Goal: Transaction & Acquisition: Purchase product/service

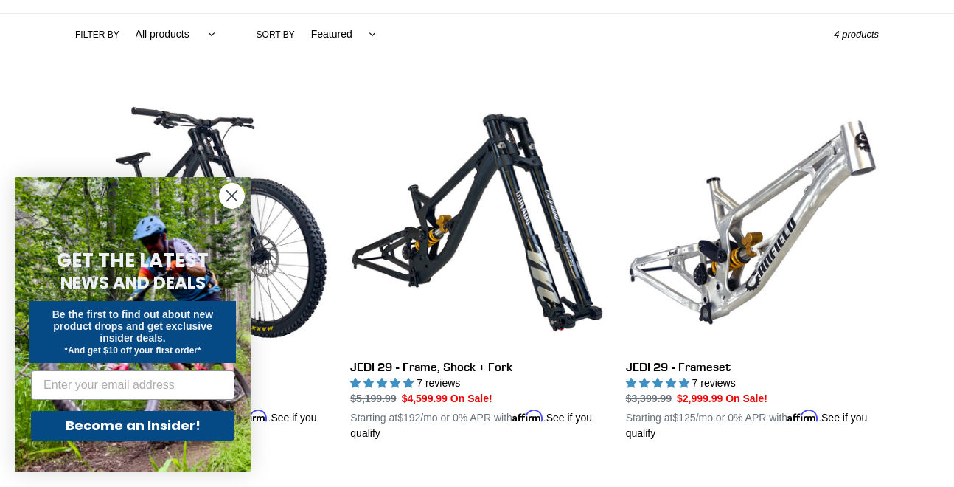
scroll to position [355, 0]
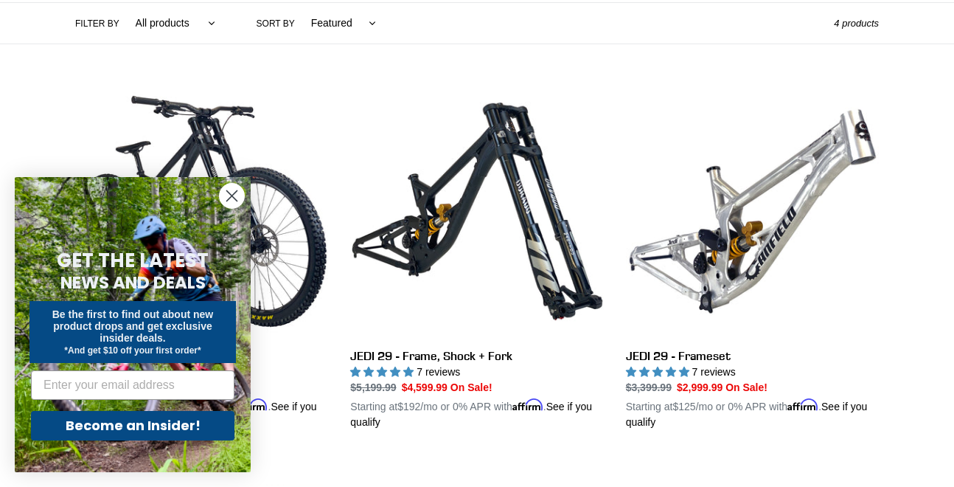
click at [235, 199] on icon "Close dialog" at bounding box center [232, 196] width 10 height 10
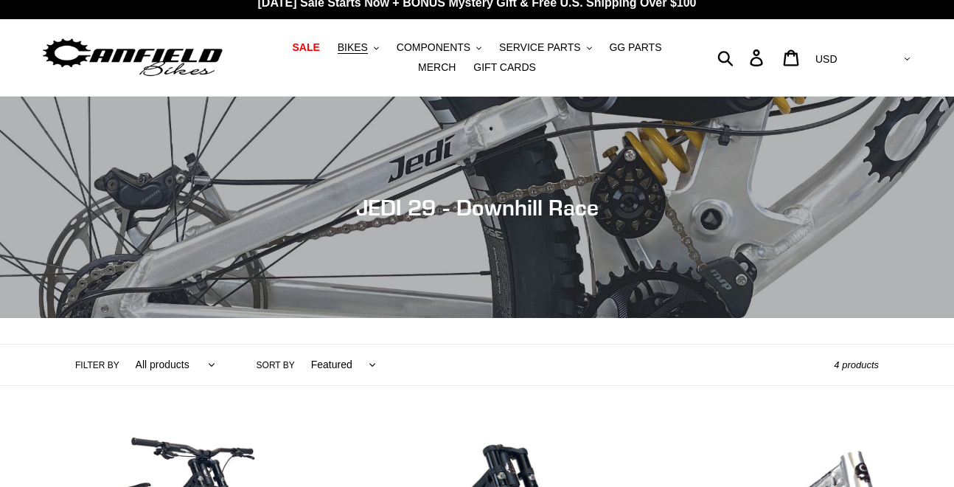
scroll to position [21, 0]
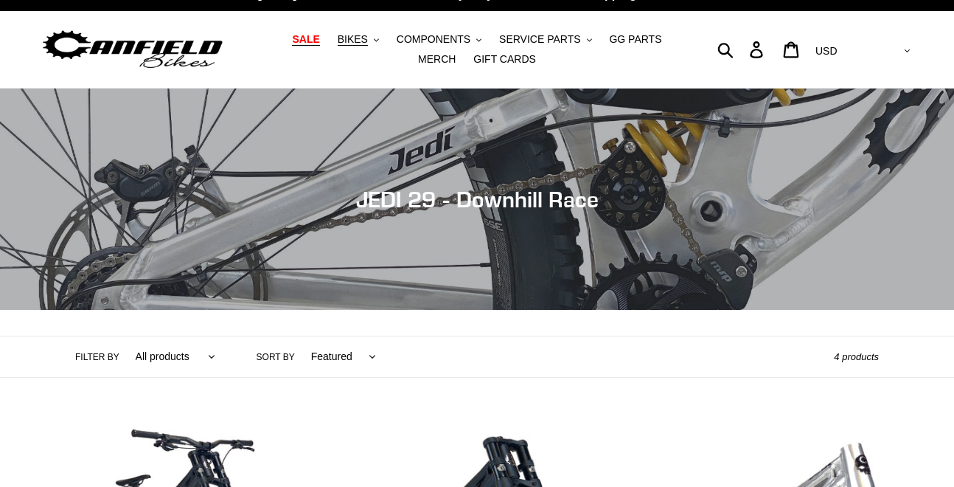
click at [292, 39] on span "SALE" at bounding box center [305, 39] width 27 height 13
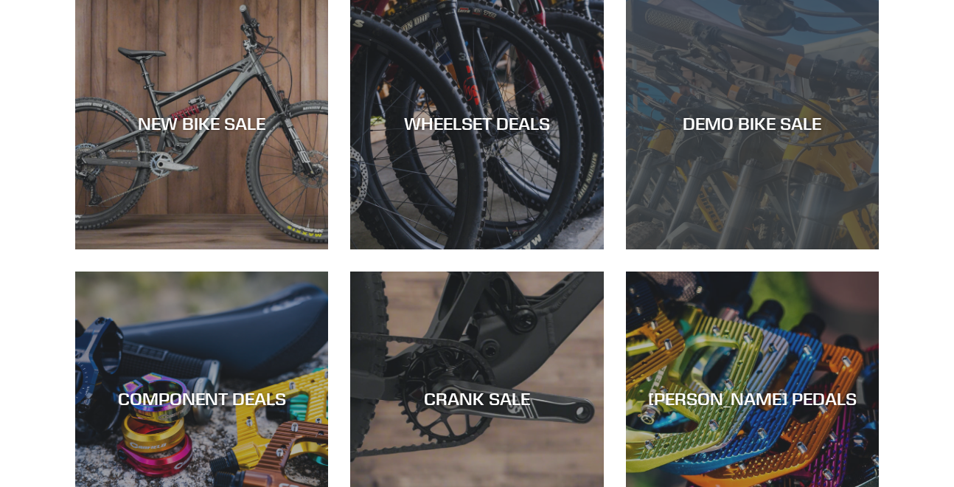
scroll to position [446, 0]
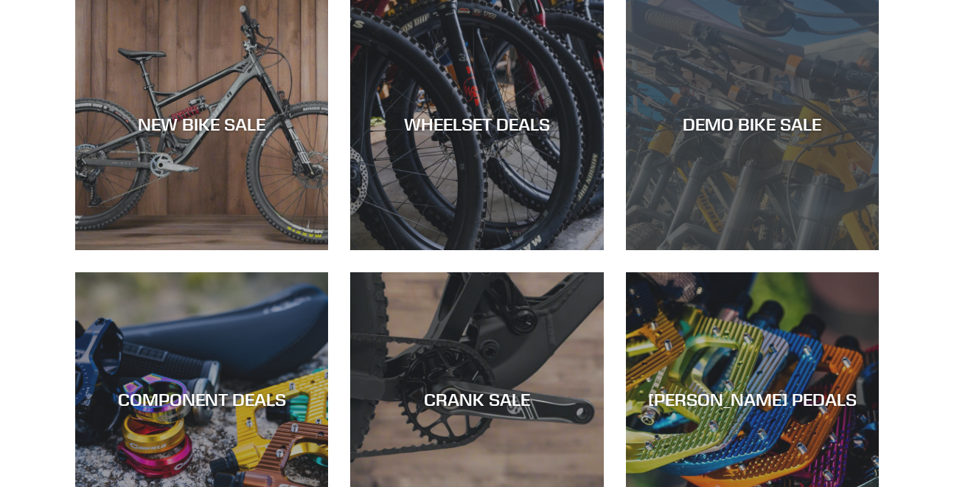
click at [712, 250] on div "DEMO BIKE SALE" at bounding box center [752, 250] width 253 height 0
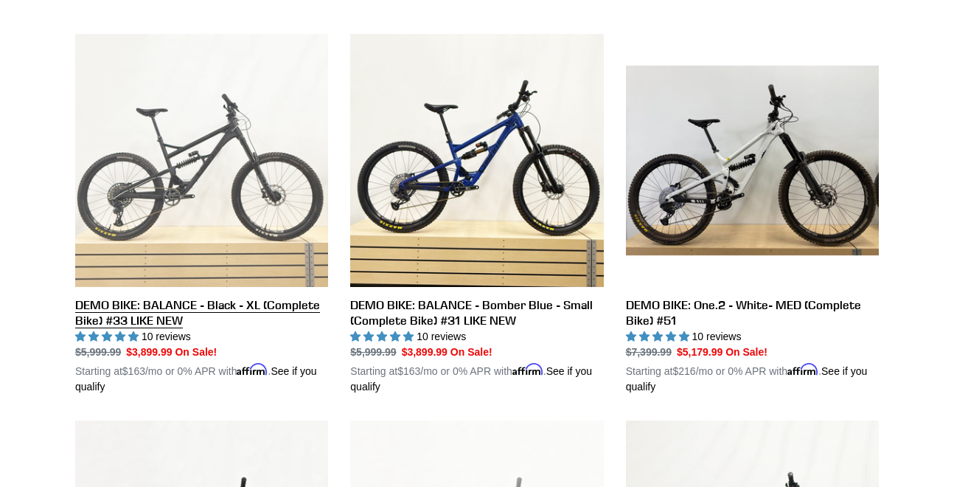
scroll to position [405, 0]
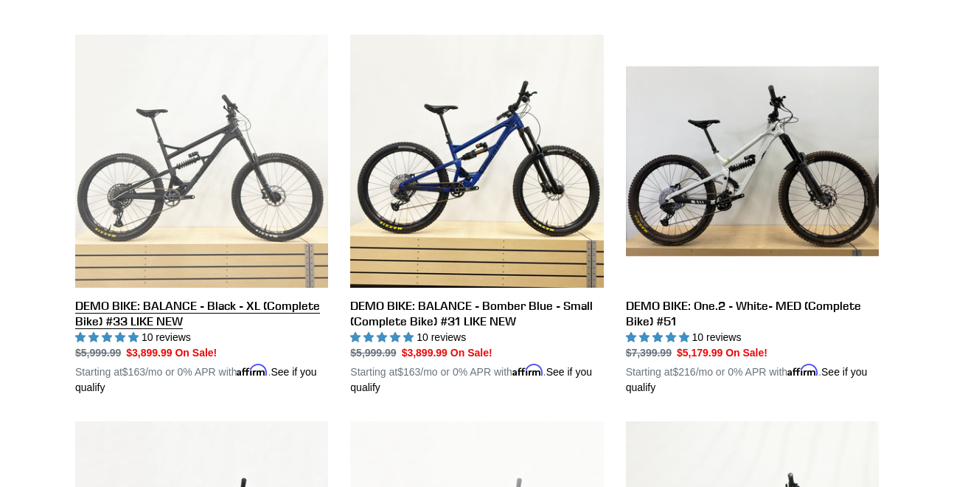
click at [145, 308] on link "DEMO BIKE: BALANCE - Black - XL (Complete Bike) #33 LIKE NEW" at bounding box center [201, 215] width 253 height 361
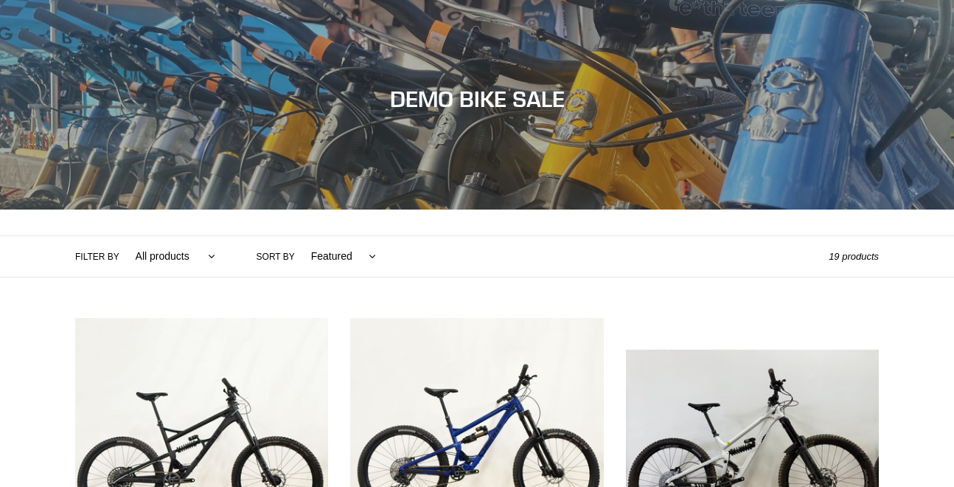
scroll to position [99, 0]
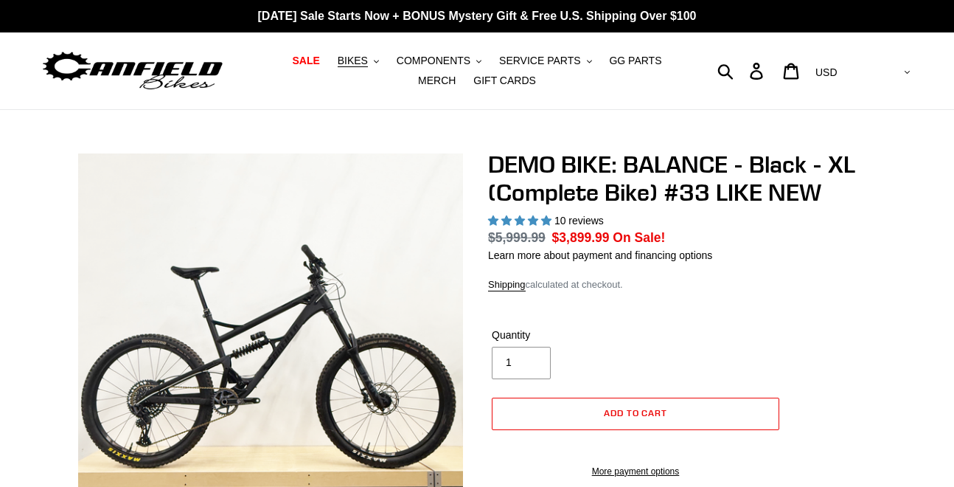
select select "highest-rating"
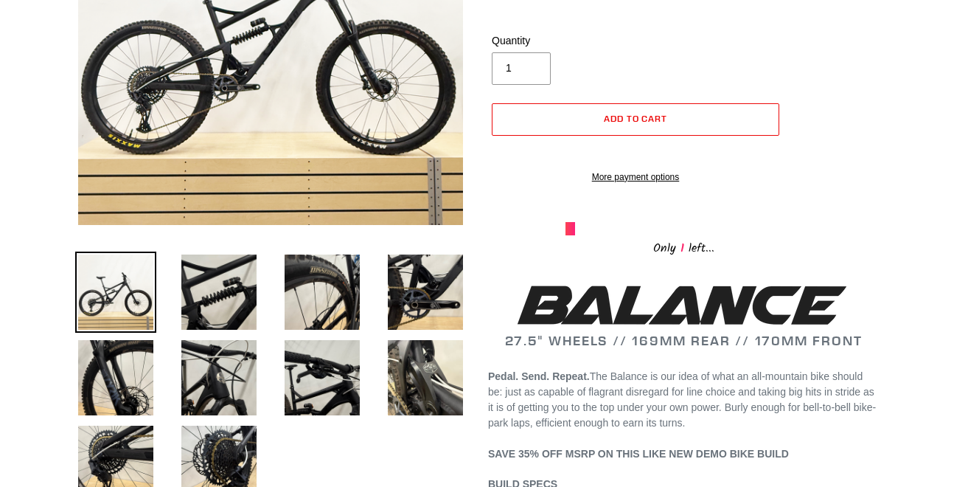
scroll to position [341, 0]
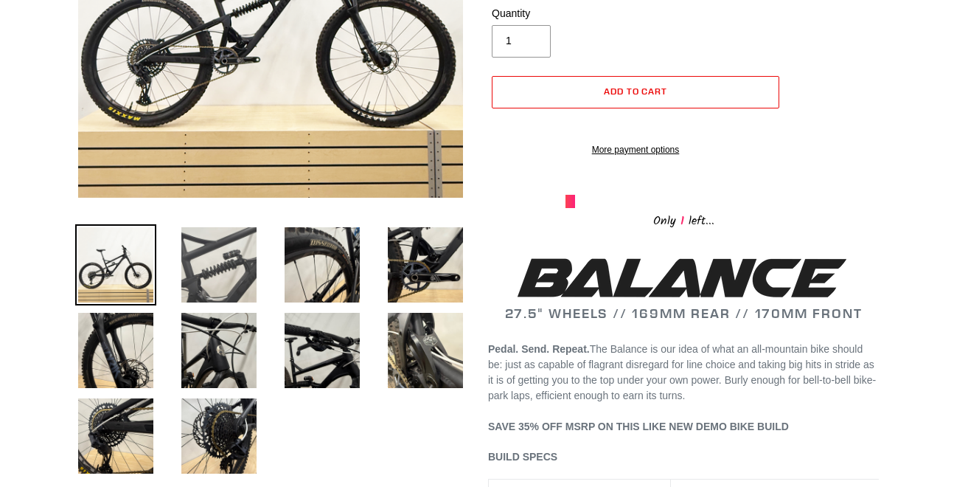
click at [185, 286] on img at bounding box center [218, 264] width 81 height 81
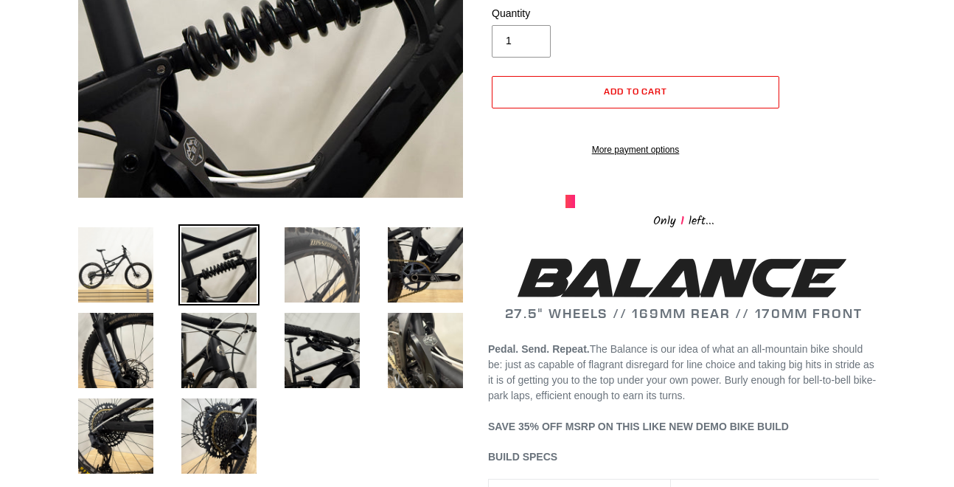
click at [300, 282] on img at bounding box center [322, 264] width 81 height 81
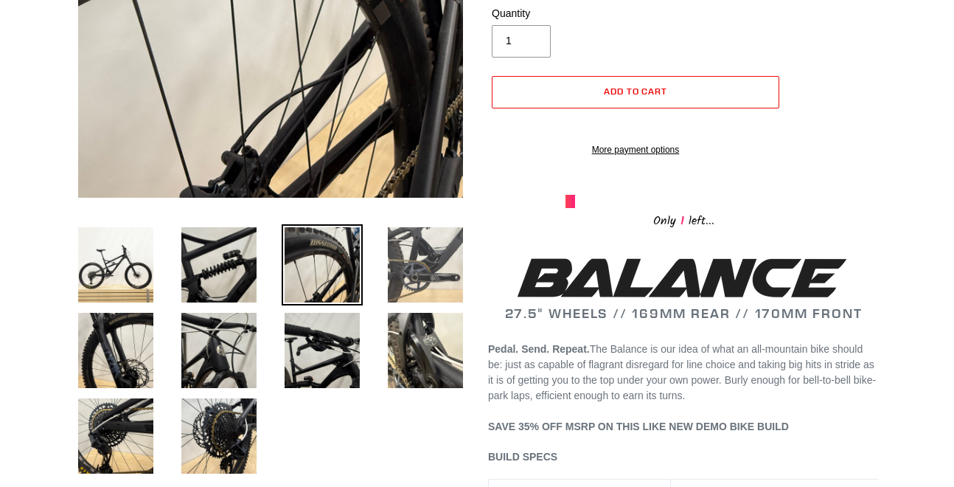
click at [418, 275] on img at bounding box center [425, 264] width 81 height 81
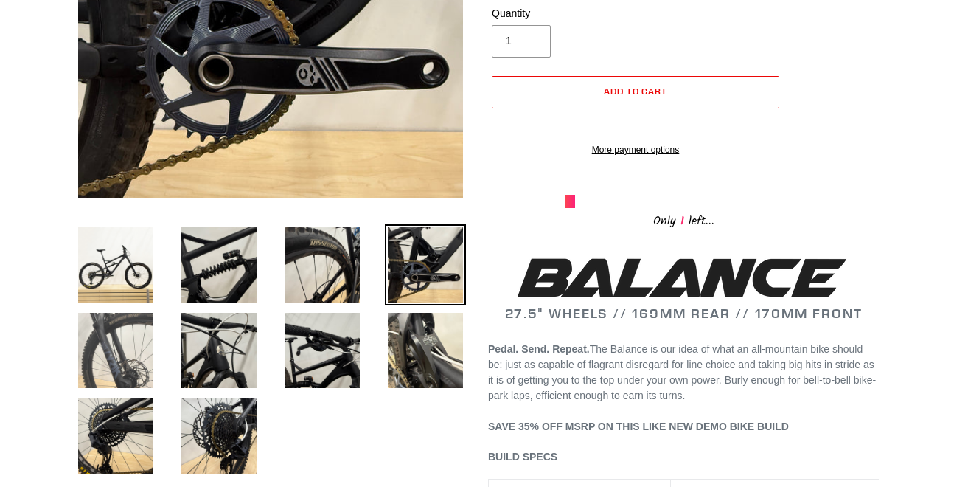
click at [101, 363] on img at bounding box center [115, 350] width 81 height 81
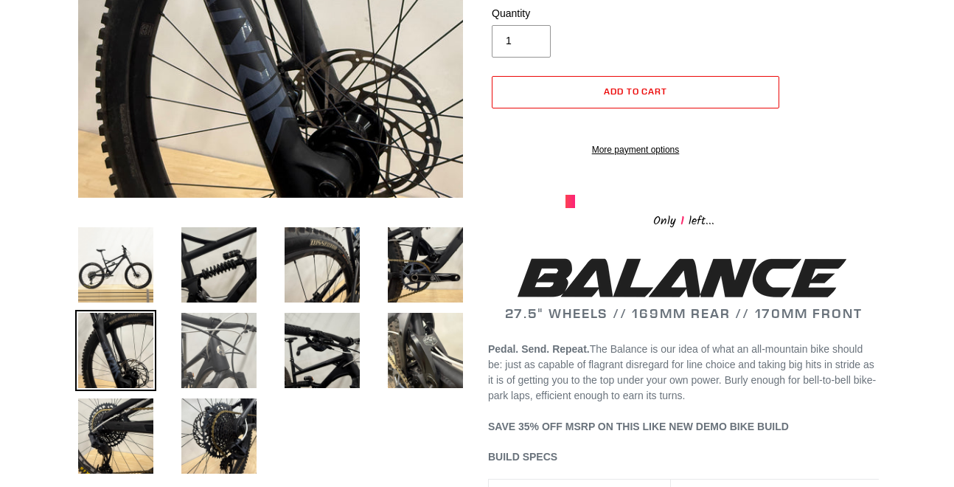
click at [221, 369] on img at bounding box center [218, 350] width 81 height 81
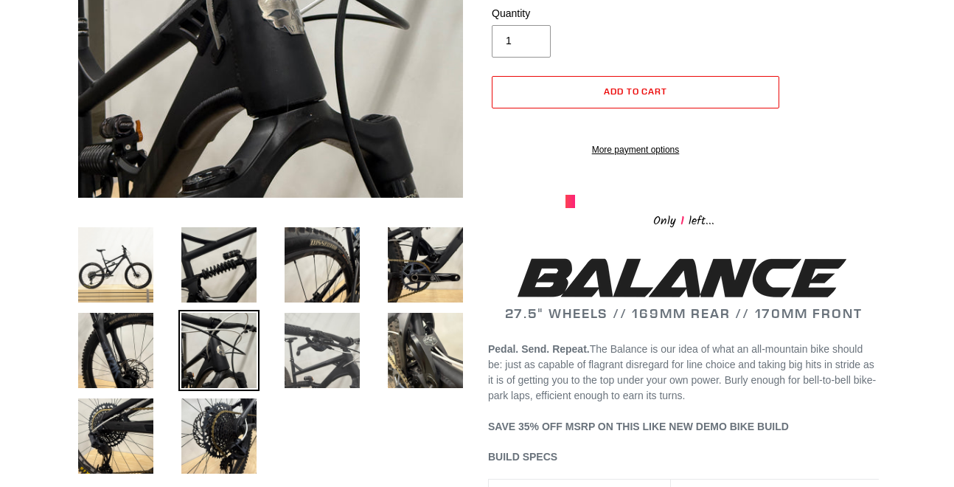
click at [307, 361] on img at bounding box center [322, 350] width 81 height 81
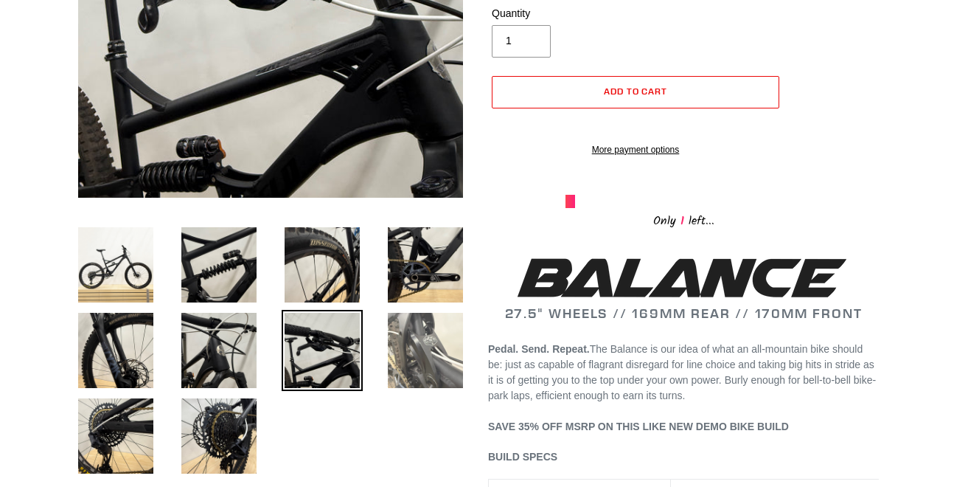
click at [422, 354] on img at bounding box center [425, 350] width 81 height 81
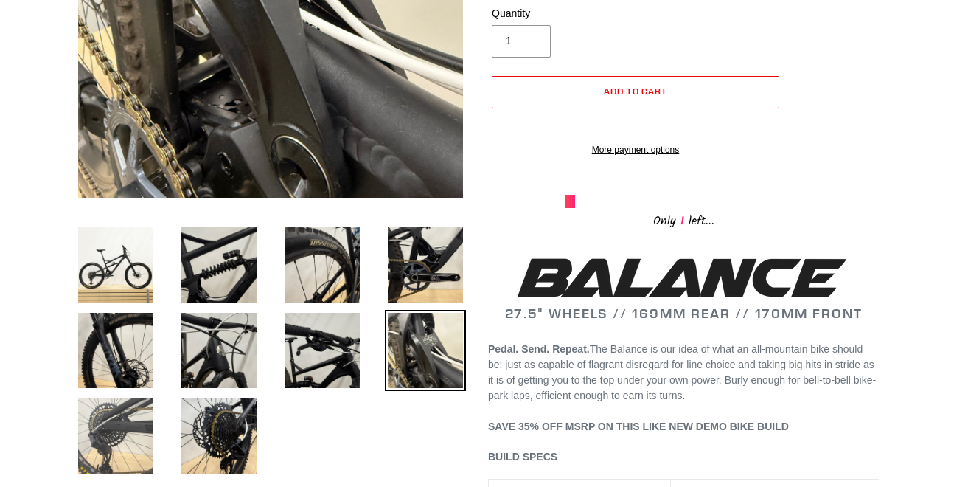
click at [113, 446] on img at bounding box center [115, 435] width 81 height 81
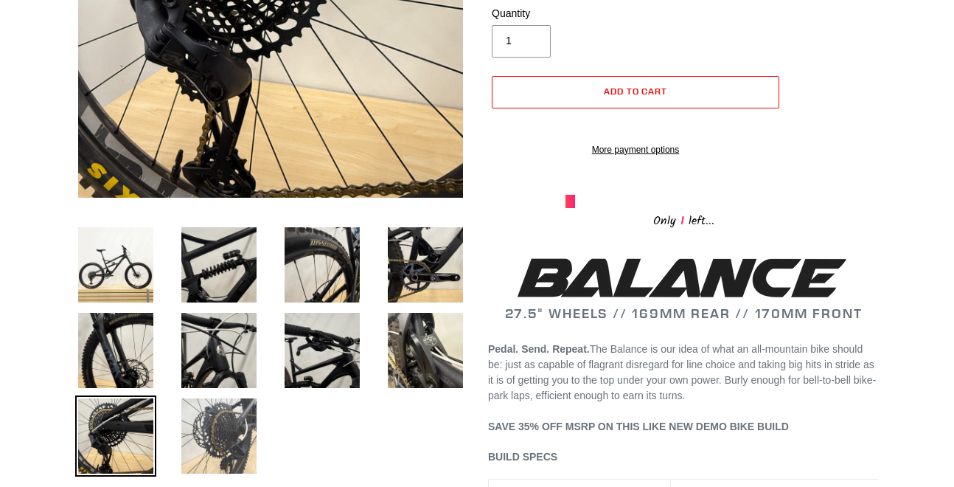
click at [215, 437] on img at bounding box center [218, 435] width 81 height 81
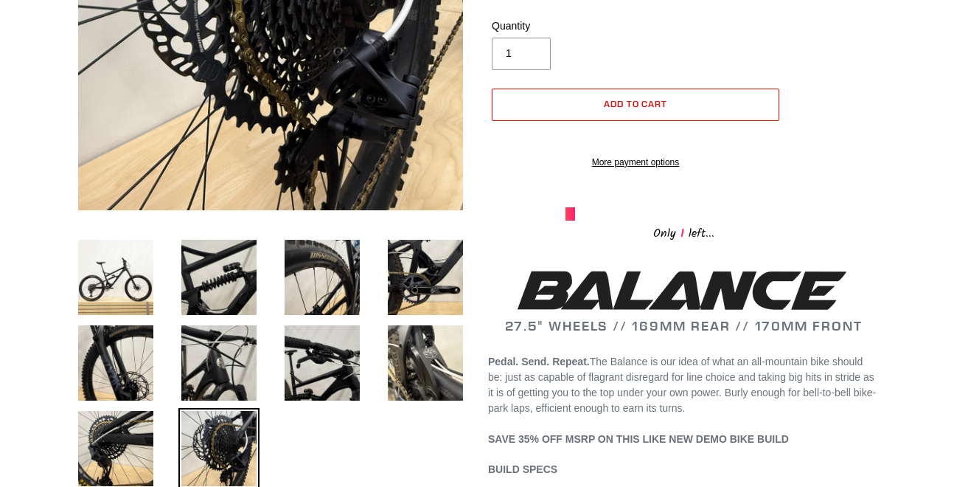
scroll to position [324, 0]
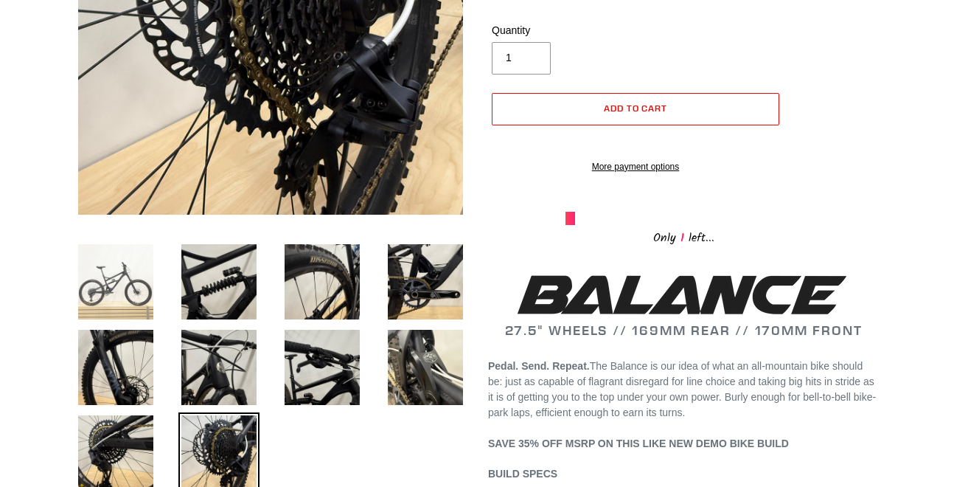
click at [133, 294] on img at bounding box center [115, 281] width 81 height 81
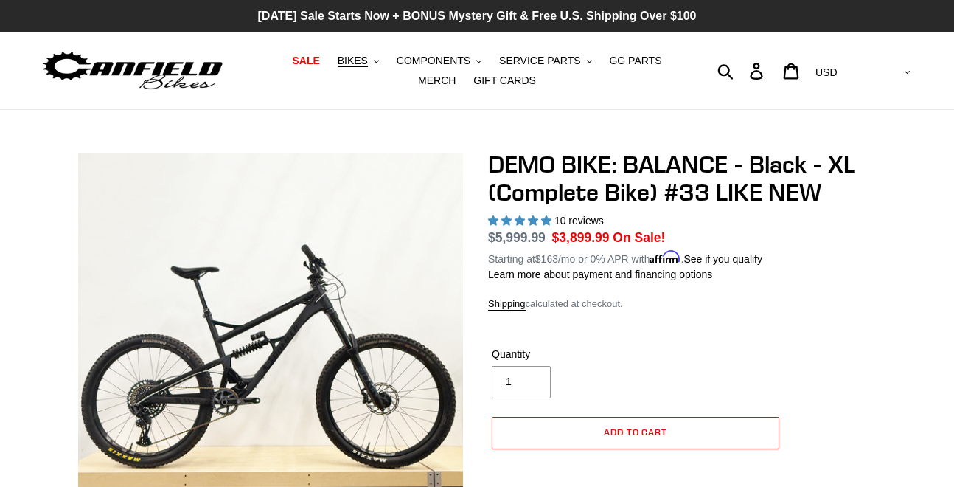
scroll to position [0, 0]
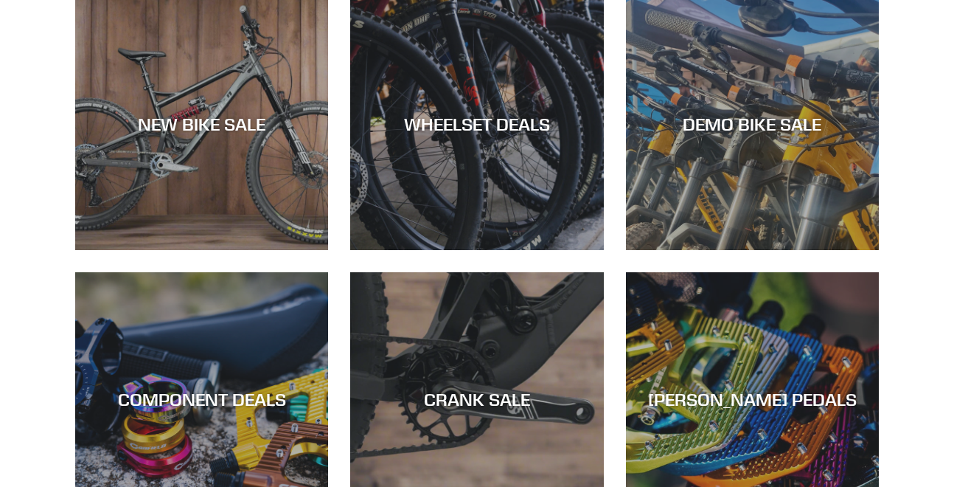
scroll to position [446, 0]
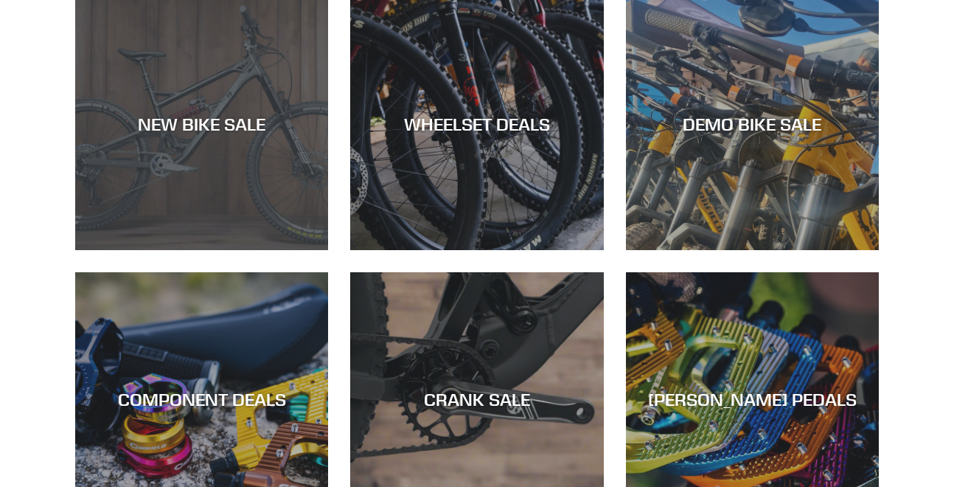
click at [199, 250] on div "NEW BIKE SALE" at bounding box center [201, 250] width 253 height 0
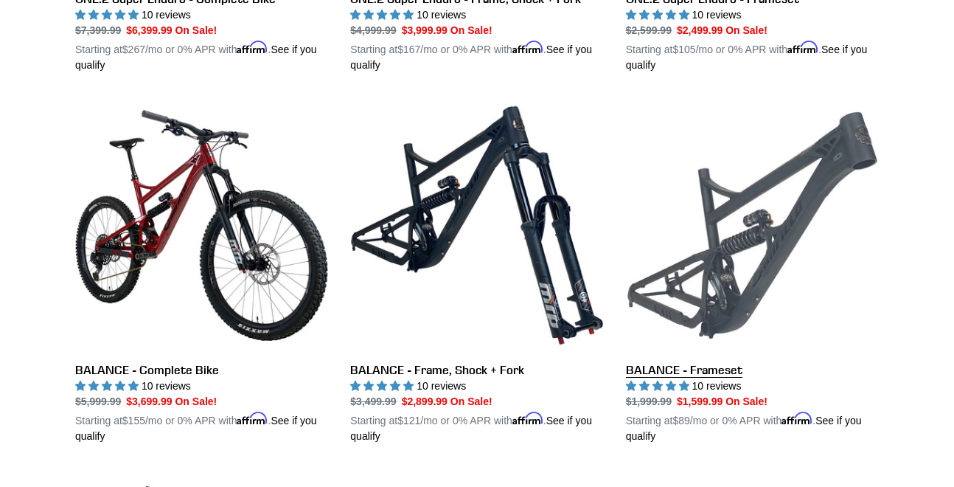
scroll to position [1462, 0]
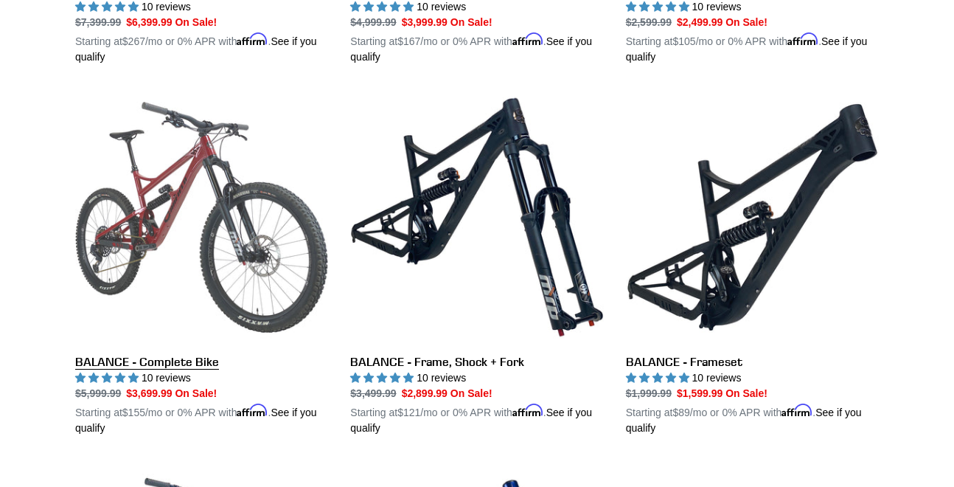
click at [196, 219] on link "BALANCE - Complete Bike" at bounding box center [201, 263] width 253 height 345
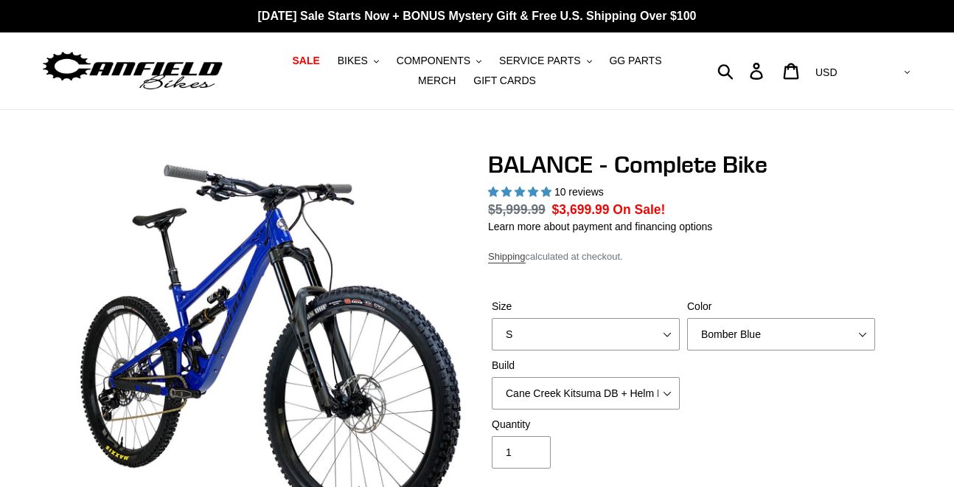
select select "highest-rating"
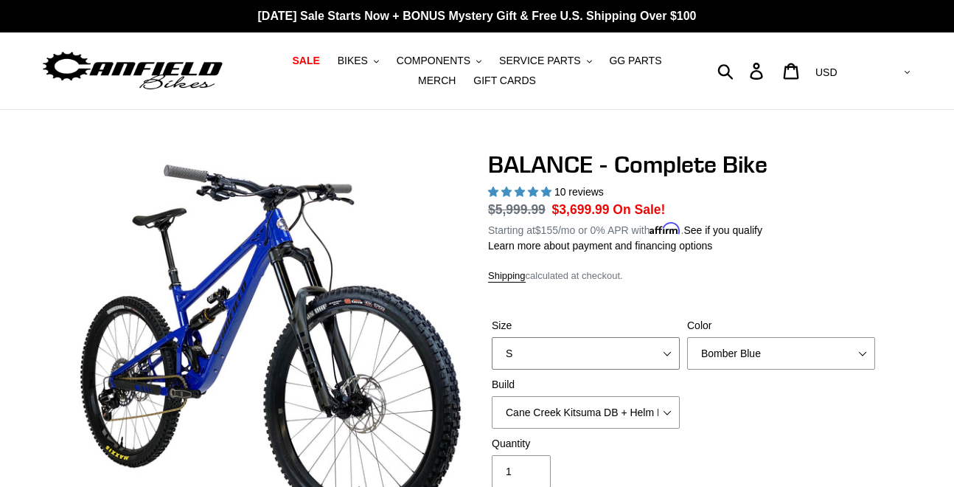
select select "XL"
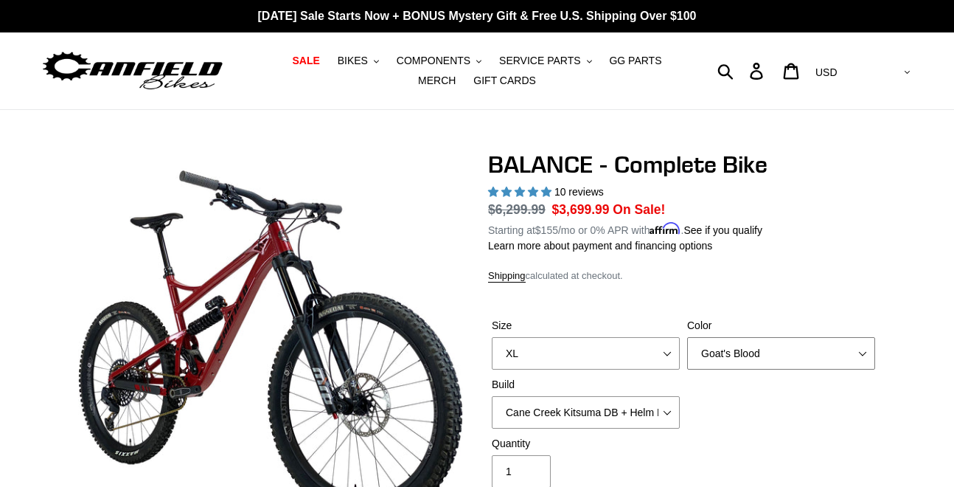
select select "Stealth Black"
